Goal: Task Accomplishment & Management: Manage account settings

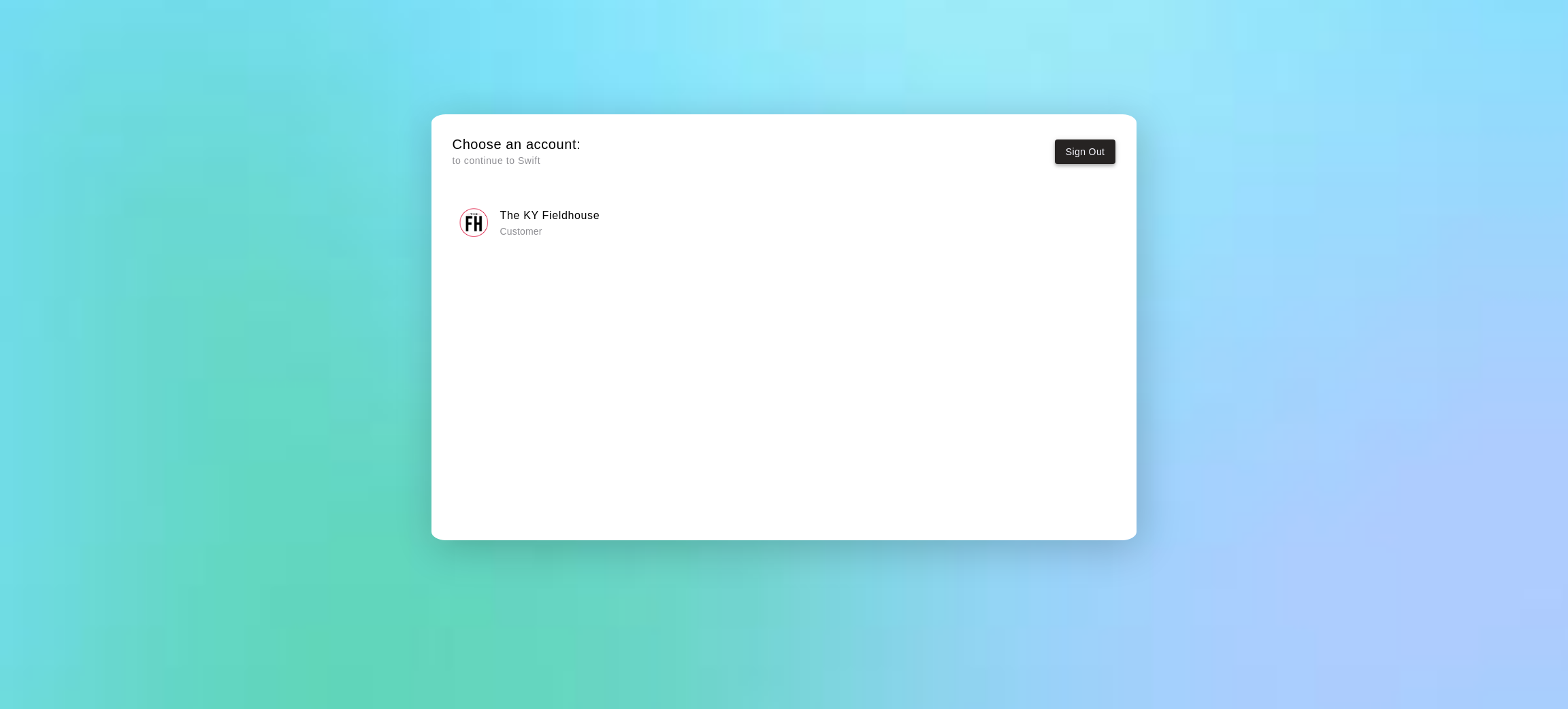
click at [1084, 150] on button "Sign Out" at bounding box center [1085, 152] width 61 height 25
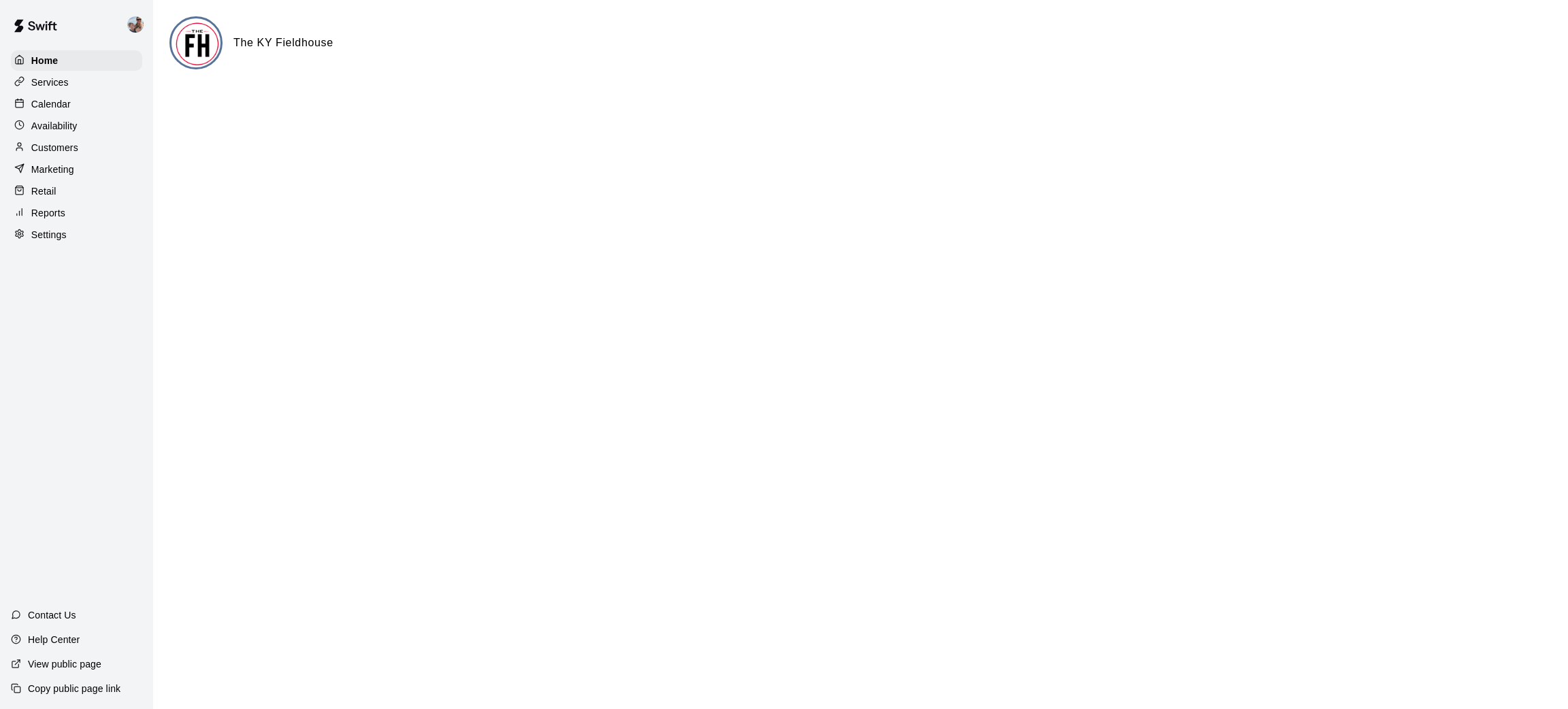
click at [66, 154] on p "Customers" at bounding box center [55, 147] width 47 height 13
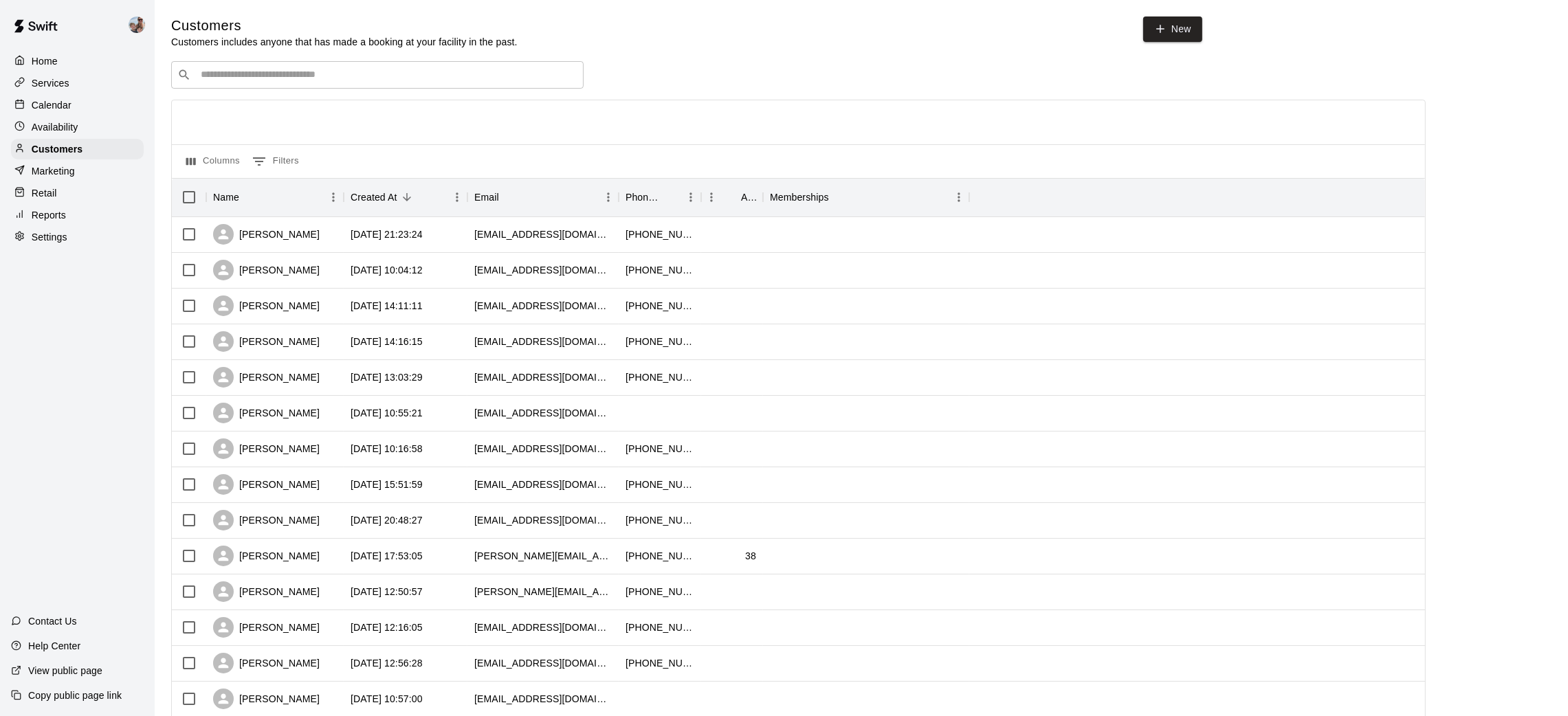
click at [421, 81] on input "Search customers by name or email" at bounding box center [386, 74] width 381 height 13
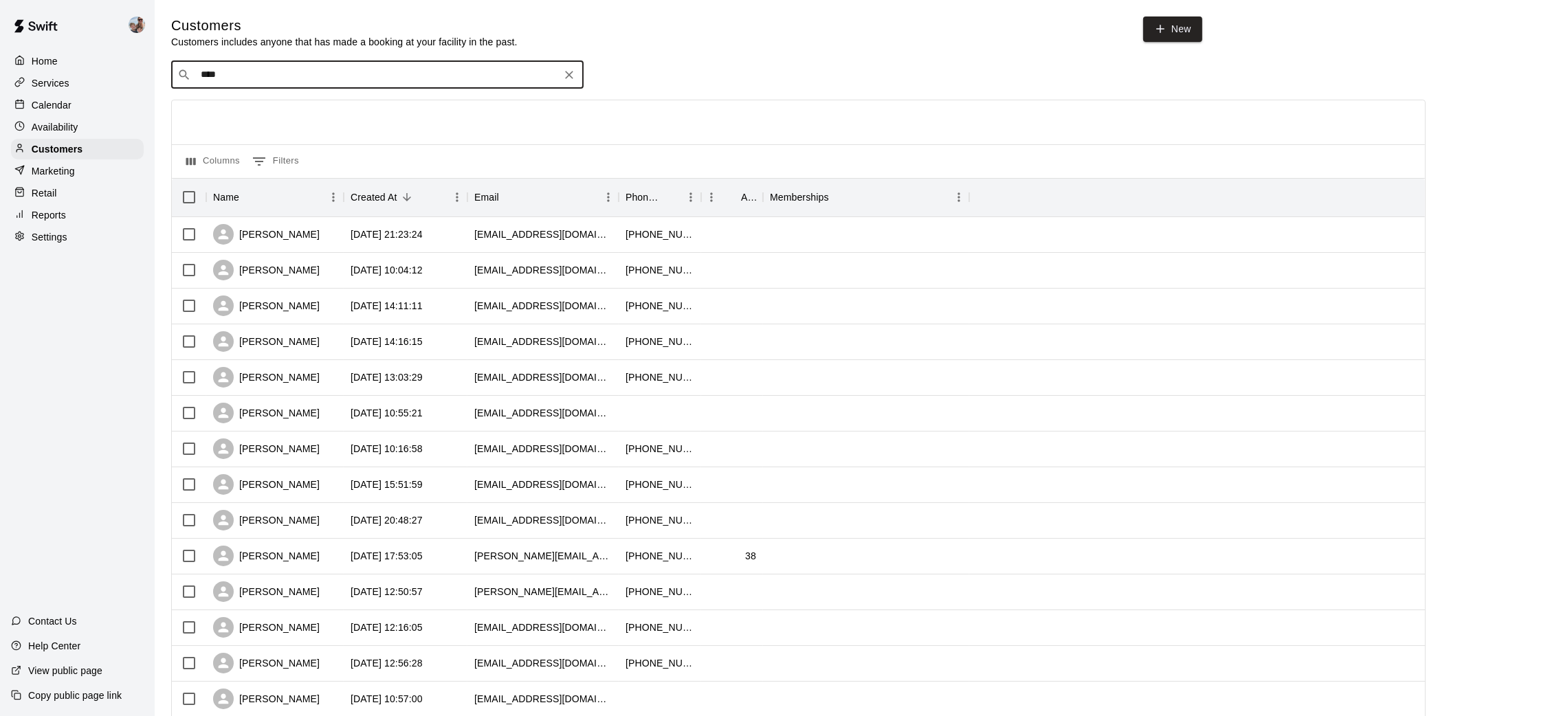
type input "*****"
click at [275, 113] on div "Tosha Lee toshamarielee@gmail.com" at bounding box center [282, 111] width 147 height 29
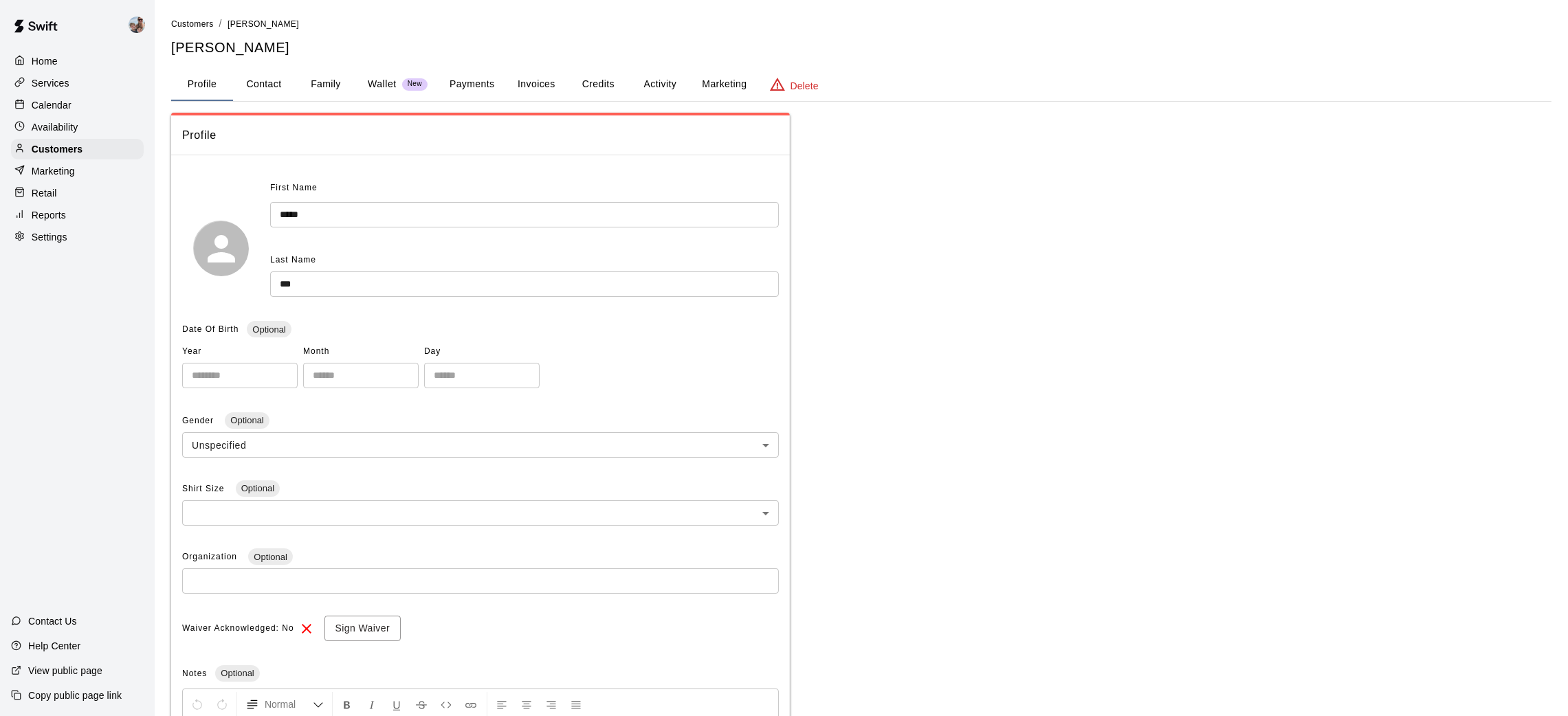
click at [480, 84] on button "Payments" at bounding box center [471, 84] width 67 height 33
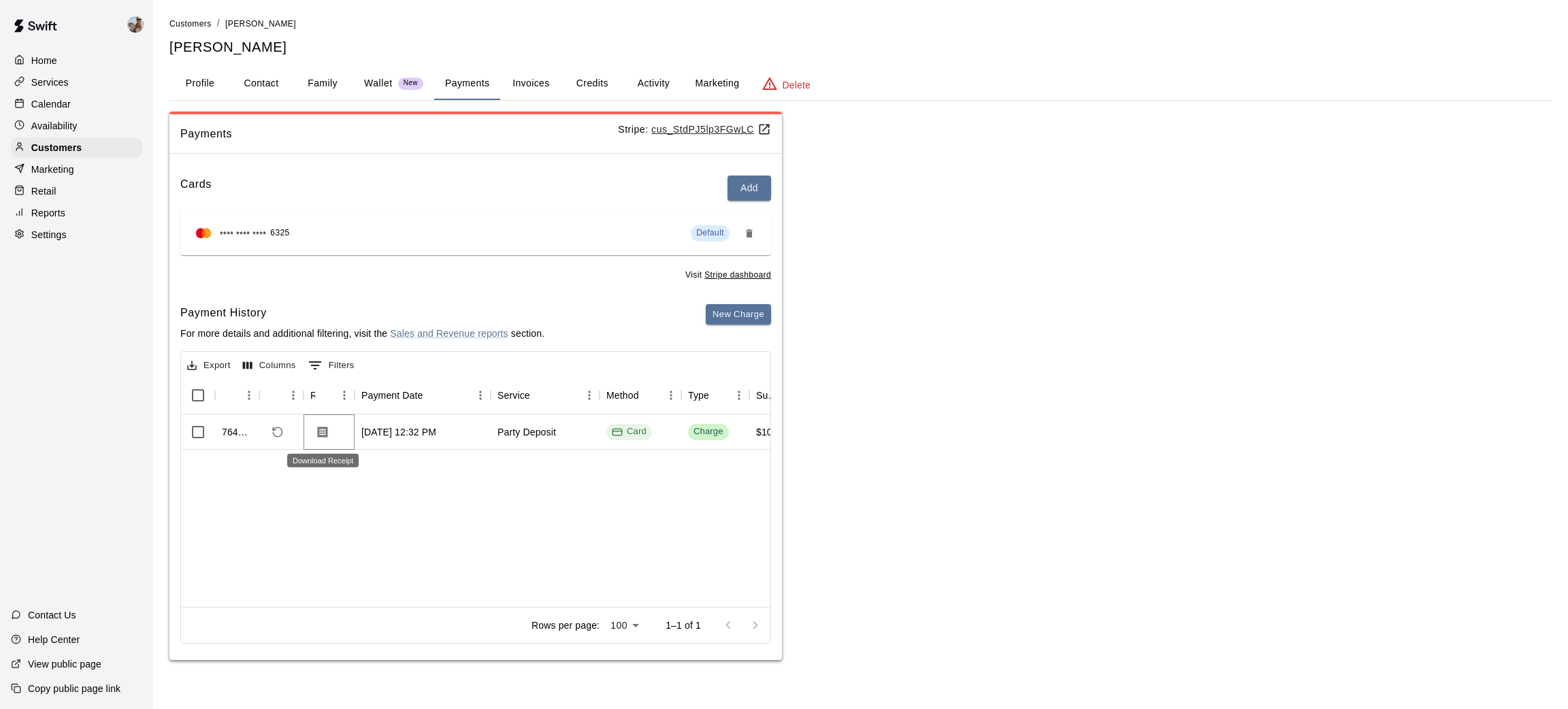
click at [319, 432] on icon "Download Receipt" at bounding box center [322, 432] width 13 height 13
